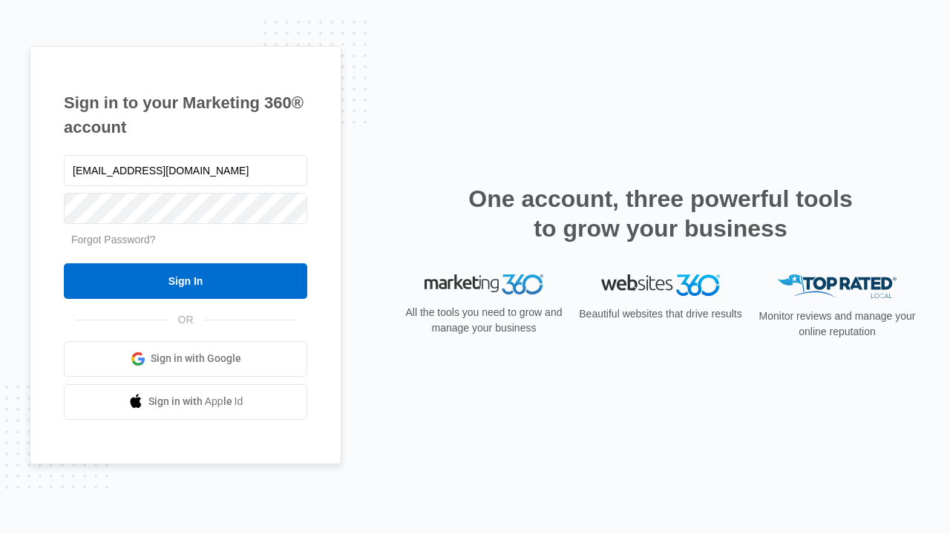
type input "[EMAIL_ADDRESS][DOMAIN_NAME]"
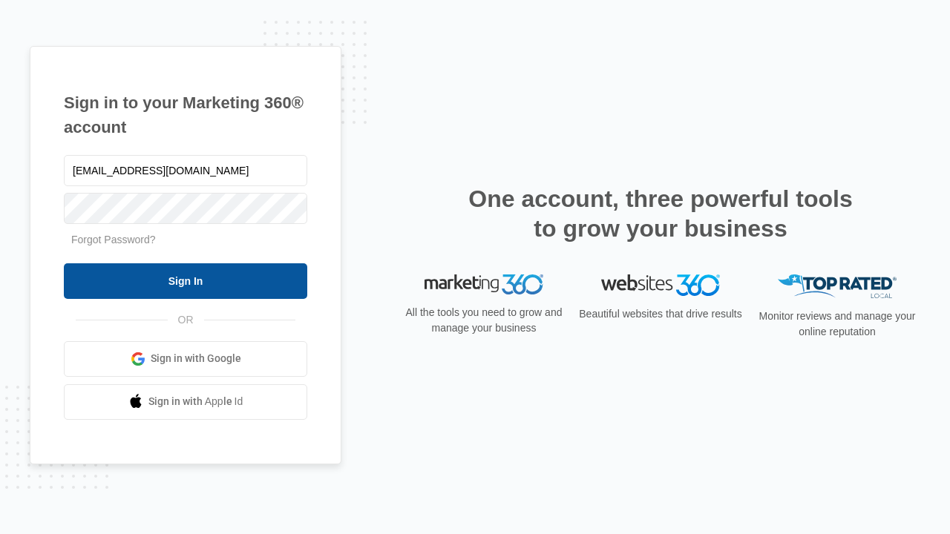
click at [186, 281] on input "Sign In" at bounding box center [185, 282] width 243 height 36
